Goal: Answer question/provide support

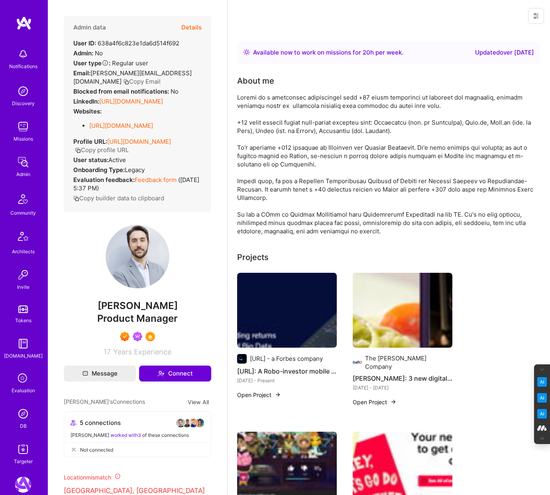
click at [21, 379] on icon at bounding box center [23, 378] width 15 height 15
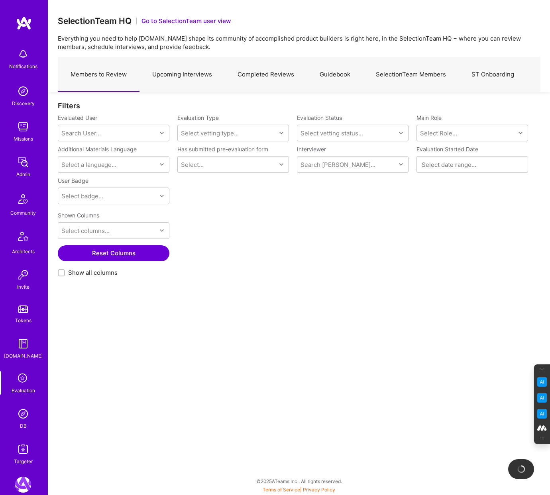
click at [261, 74] on link "Completed Reviews" at bounding box center [266, 74] width 82 height 35
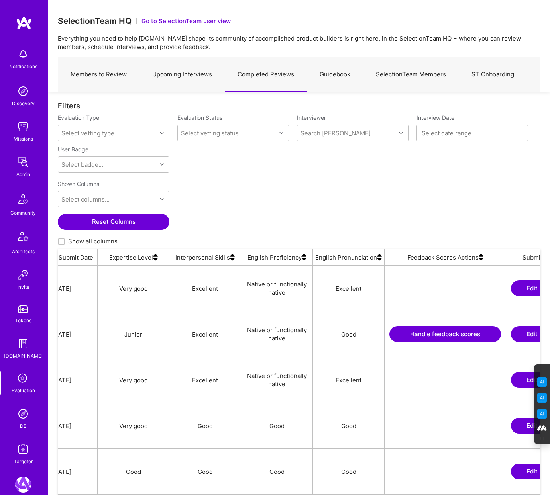
scroll to position [0, 720]
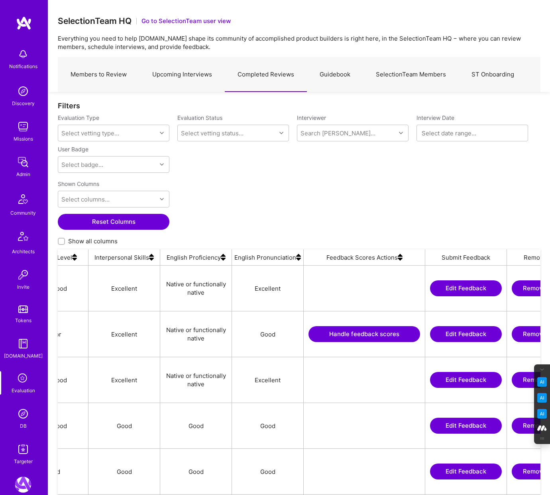
click at [400, 260] on img at bounding box center [399, 257] width 5 height 16
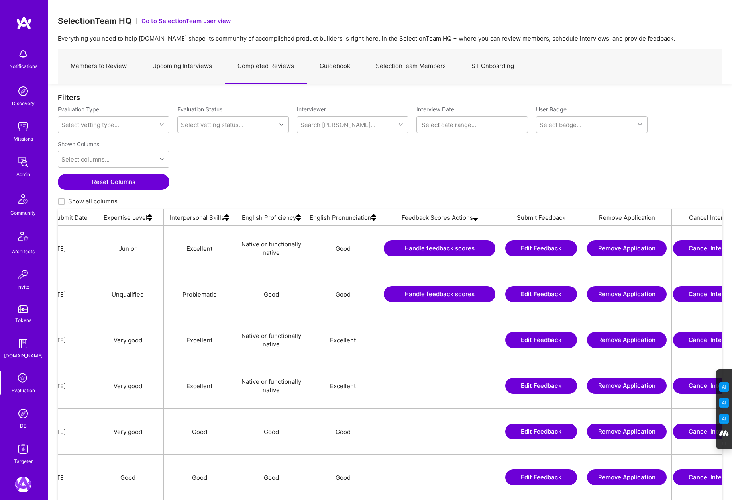
scroll to position [0, 650]
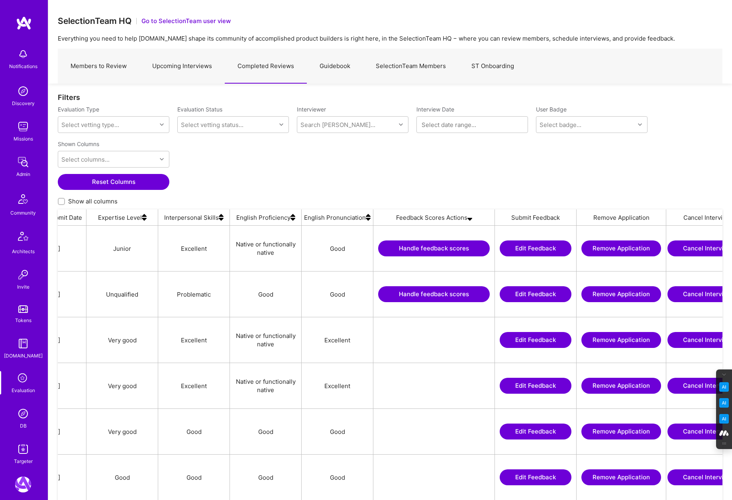
click at [428, 292] on button "Handle feedback scores" at bounding box center [434, 294] width 112 height 16
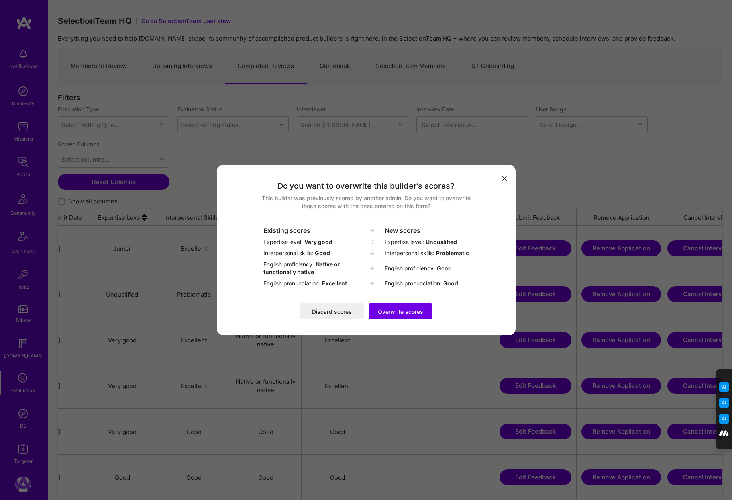
click at [333, 311] on button "Discard scores" at bounding box center [332, 311] width 64 height 16
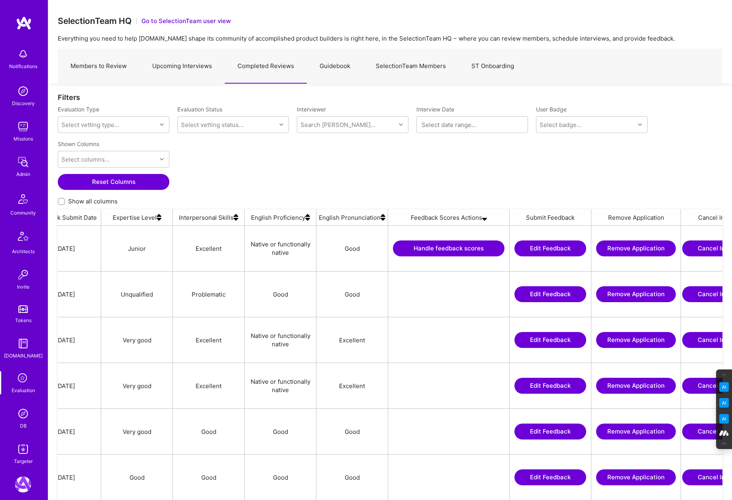
scroll to position [0, 637]
click at [452, 250] on button "Handle feedback scores" at bounding box center [447, 249] width 112 height 16
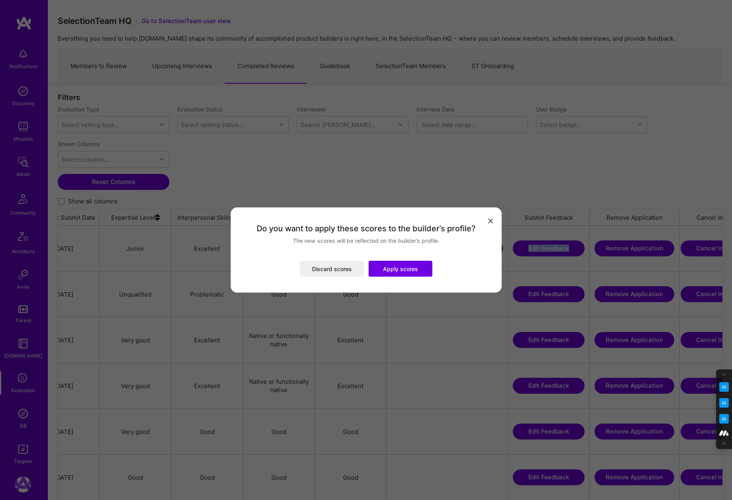
click at [398, 274] on button "Apply scores" at bounding box center [400, 269] width 64 height 16
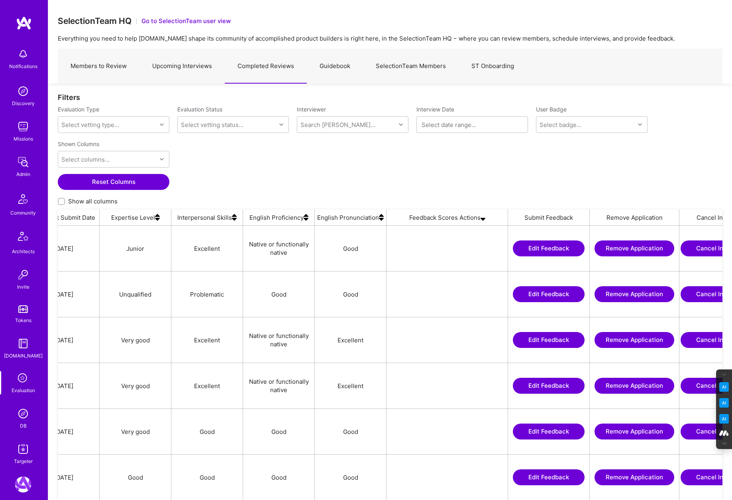
click at [381, 179] on div "Shown Columns Select columns... Reset Columns Show all columns" at bounding box center [390, 173] width 664 height 72
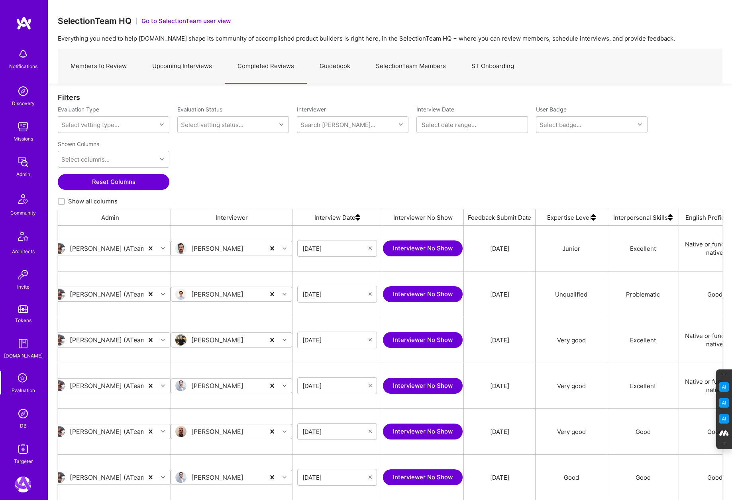
scroll to position [0, 201]
click at [271, 175] on div "Shown Columns Select columns... Reset Columns Show all columns" at bounding box center [390, 173] width 664 height 72
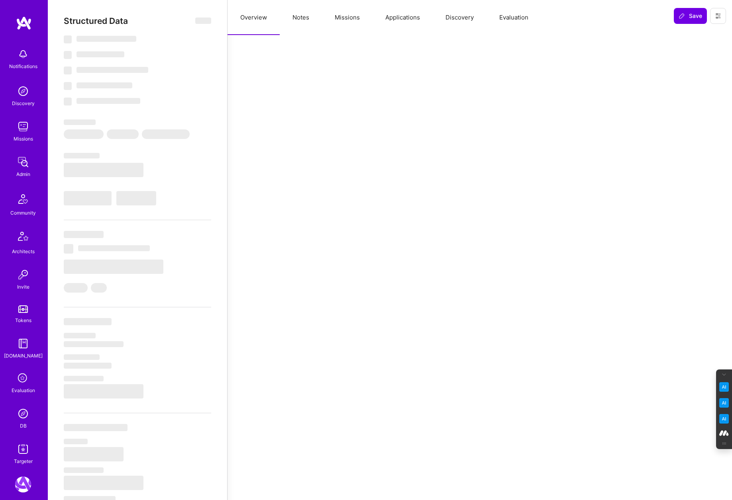
click at [511, 14] on button "Evaluation" at bounding box center [513, 17] width 55 height 35
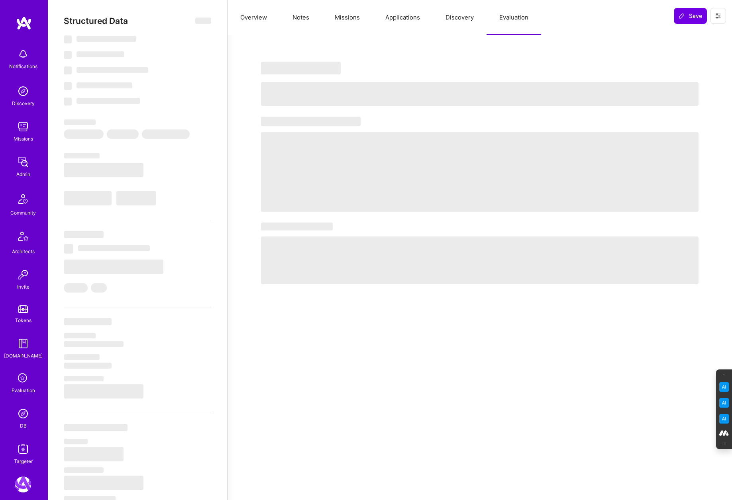
select select "Right Now"
select select "5"
select select "4"
select select "7"
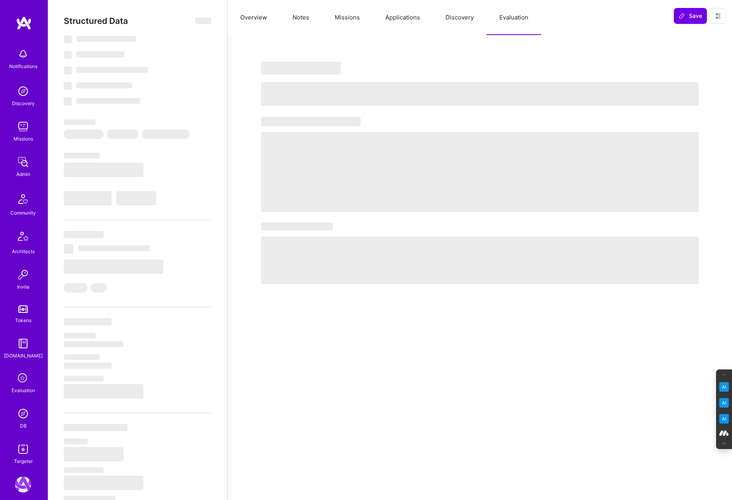
select select "PT"
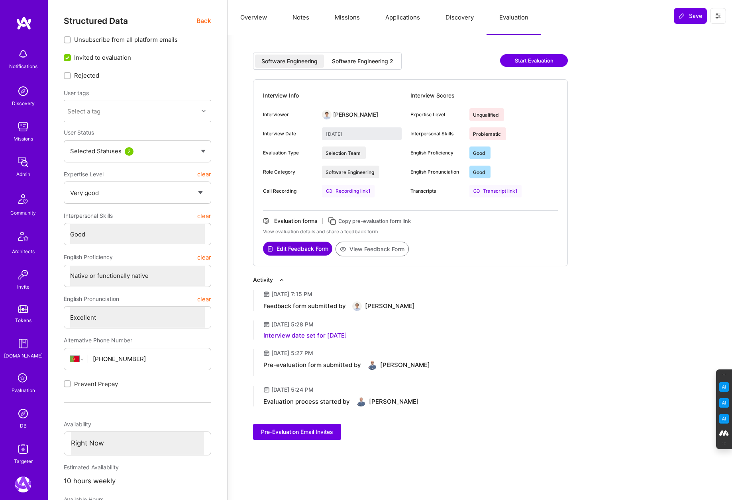
click at [359, 61] on div "Software Engineering 2" at bounding box center [362, 61] width 61 height 8
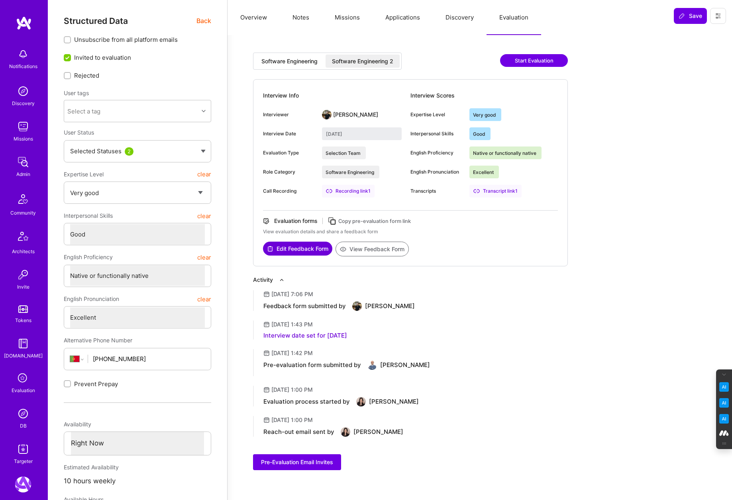
click at [292, 61] on div "Software Engineering" at bounding box center [289, 61] width 56 height 8
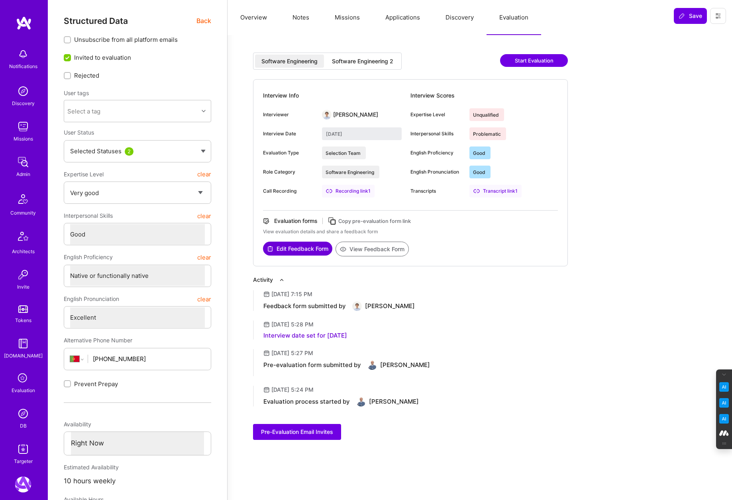
click at [367, 59] on div "Software Engineering 2" at bounding box center [362, 61] width 61 height 8
type input "[DATE]"
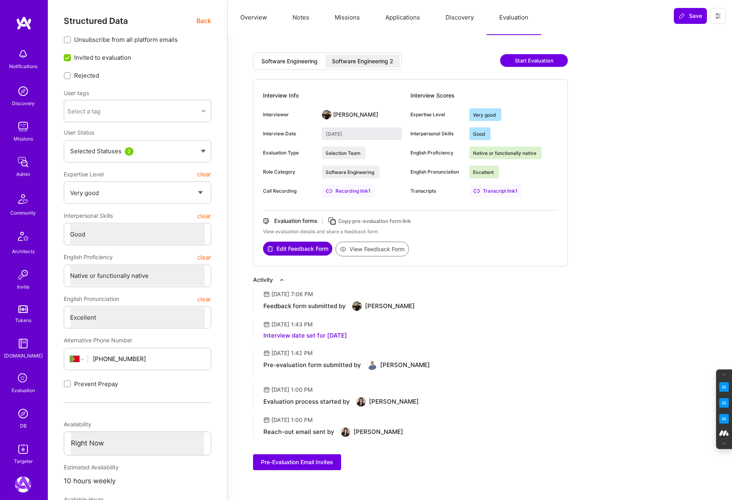
click at [376, 249] on button "View Feedback Form" at bounding box center [371, 249] width 73 height 15
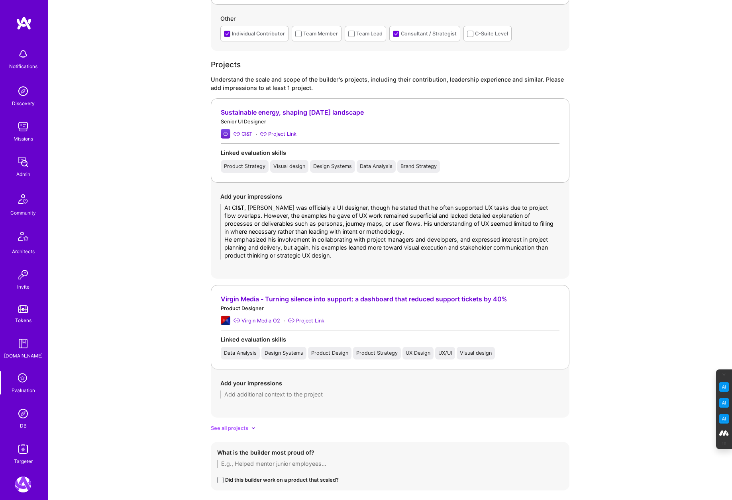
scroll to position [625, 0]
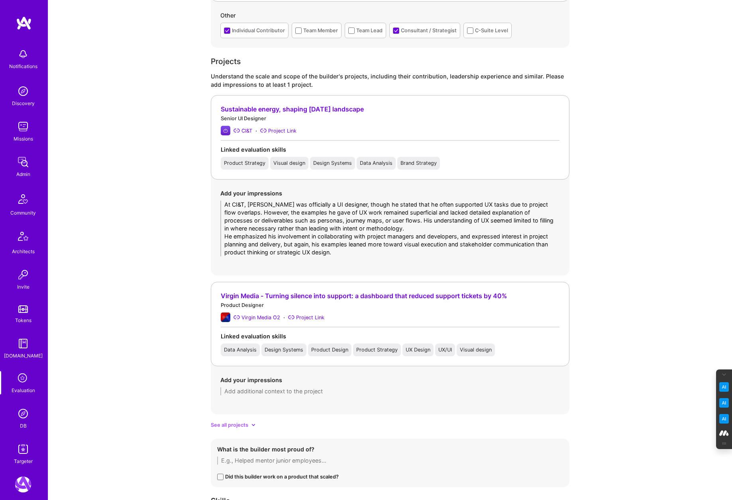
click at [443, 252] on div "Add your impressions At CI&T, [PERSON_NAME] was officially a UI designer, thoug…" at bounding box center [390, 223] width 358 height 86
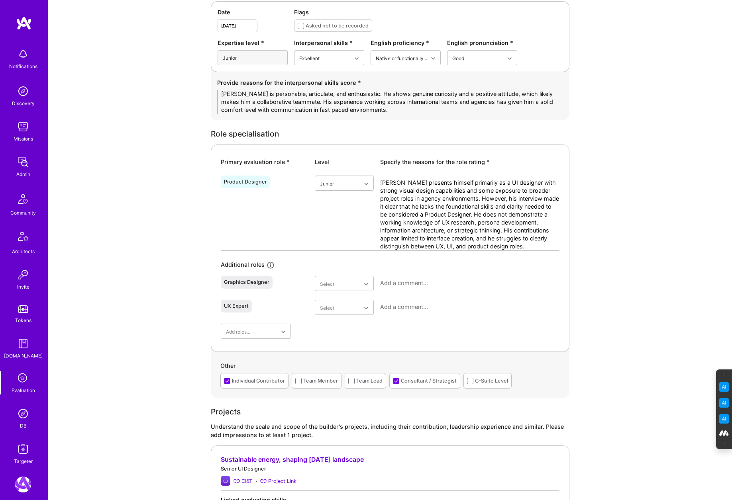
scroll to position [274, 0]
click at [387, 336] on div "Primary evaluation role * Level Specify the reasons for the role rating * Produ…" at bounding box center [390, 248] width 358 height 207
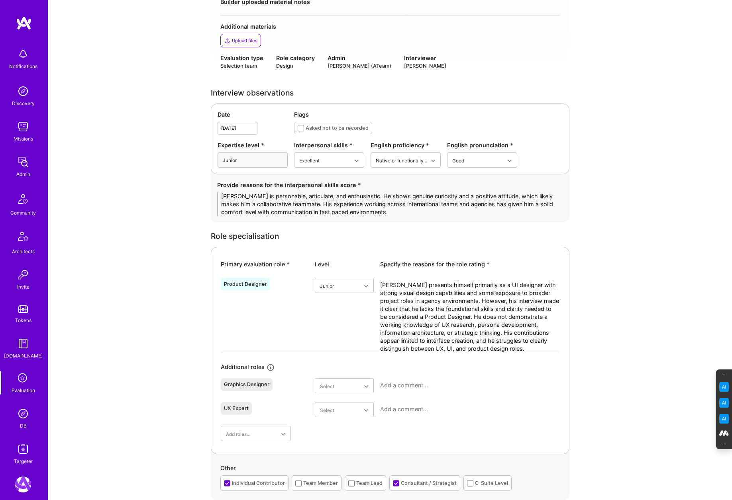
scroll to position [0, 0]
